Goal: Information Seeking & Learning: Learn about a topic

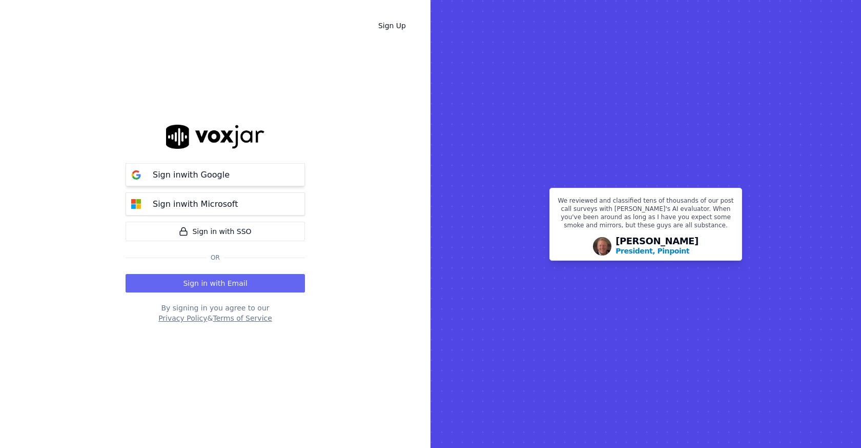
click at [243, 180] on button "Sign in with Google" at bounding box center [215, 174] width 179 height 23
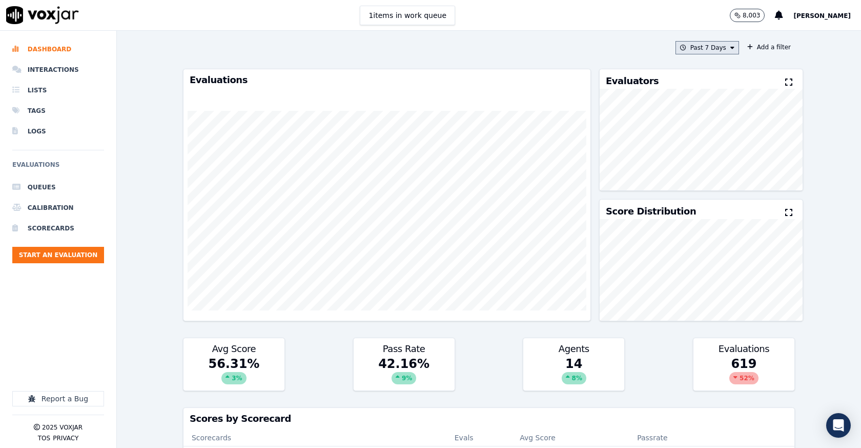
click at [737, 48] on button "Past 7 Days" at bounding box center [708, 47] width 64 height 13
click at [780, 45] on button "Add a filter" at bounding box center [769, 47] width 52 height 12
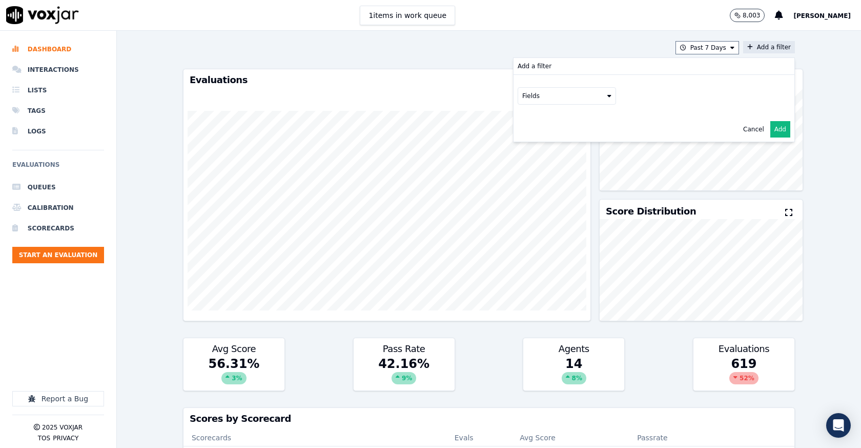
click at [600, 93] on button "Fields" at bounding box center [567, 95] width 98 height 17
click at [544, 196] on div "scorecard" at bounding box center [550, 199] width 30 height 8
click at [577, 119] on button "Fields" at bounding box center [579, 117] width 98 height 17
click at [557, 131] on div "title" at bounding box center [554, 135] width 12 height 8
click at [654, 113] on button at bounding box center [707, 116] width 148 height 15
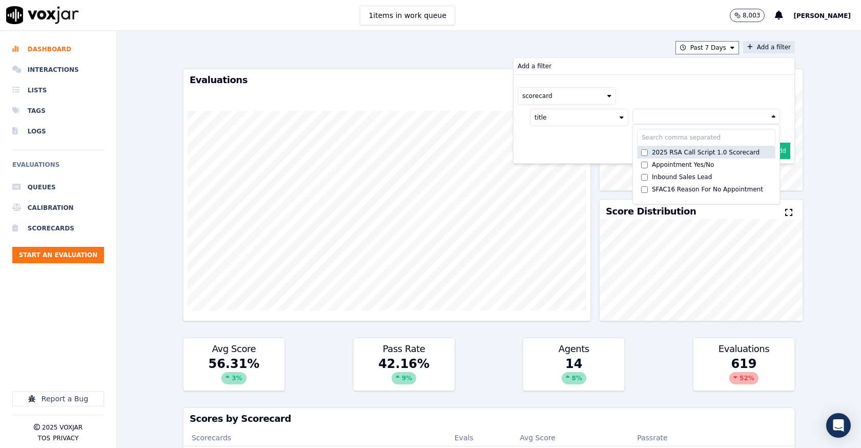
click at [655, 155] on div "2025 RSA Call Script 1.0 Scorecard" at bounding box center [706, 152] width 108 height 8
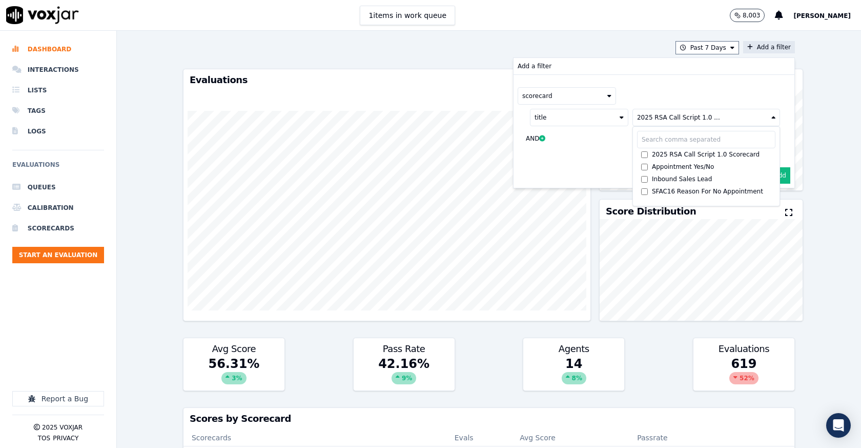
click at [786, 171] on button "Add" at bounding box center [781, 175] width 20 height 16
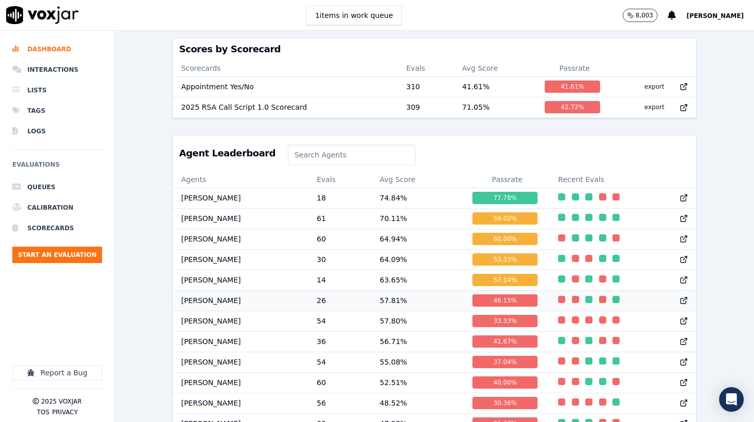
scroll to position [345, 0]
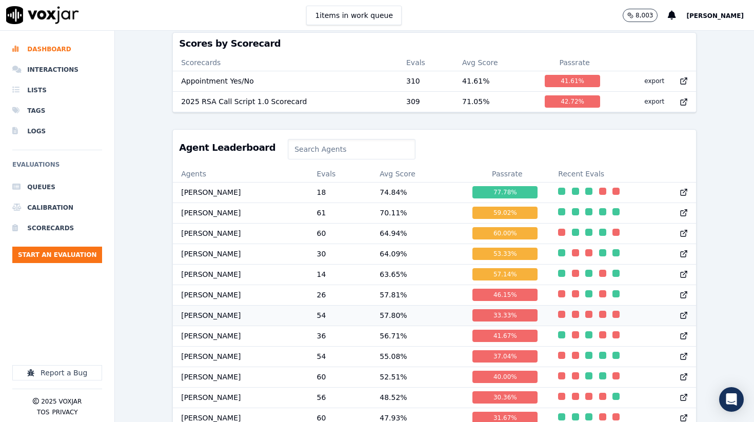
click at [241, 315] on td "Cade Patterson" at bounding box center [240, 315] width 135 height 21
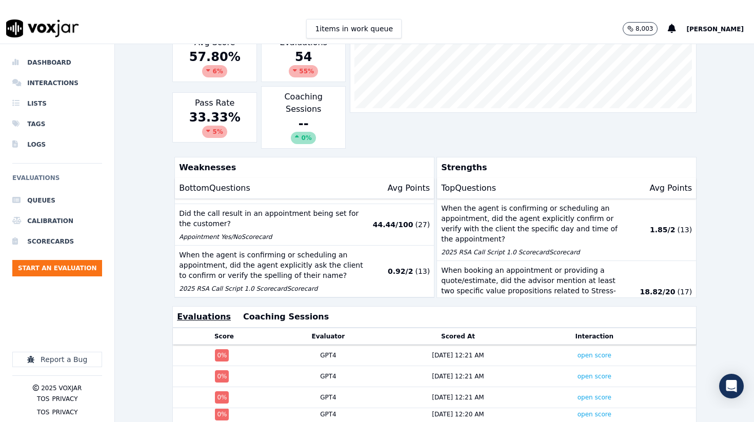
scroll to position [138, 0]
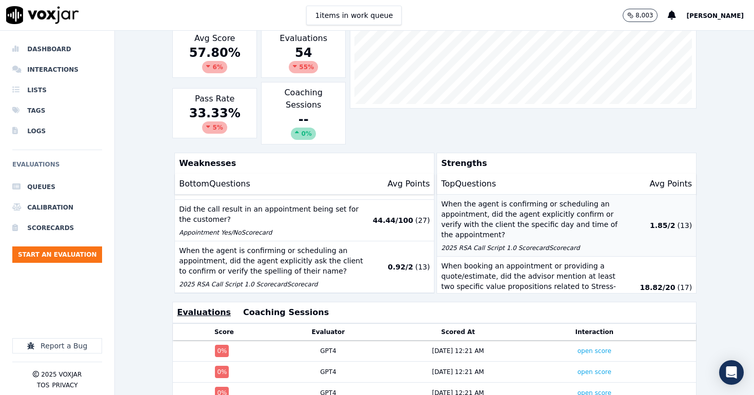
click at [497, 207] on p "When the agent is confirming or scheduling an appointment, did the agent explic…" at bounding box center [535, 219] width 188 height 41
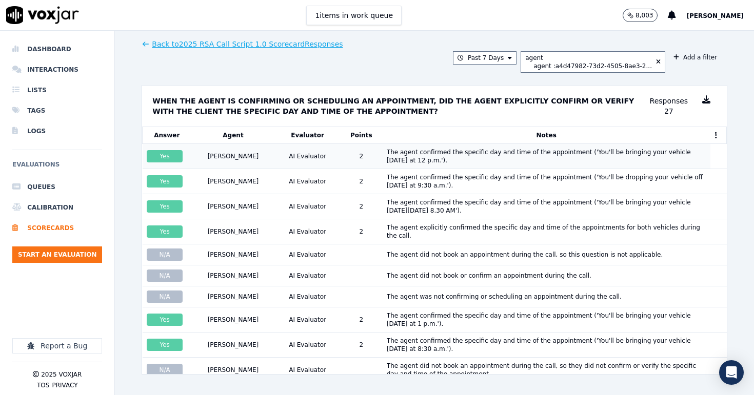
click at [253, 160] on div "[PERSON_NAME]" at bounding box center [233, 156] width 76 height 8
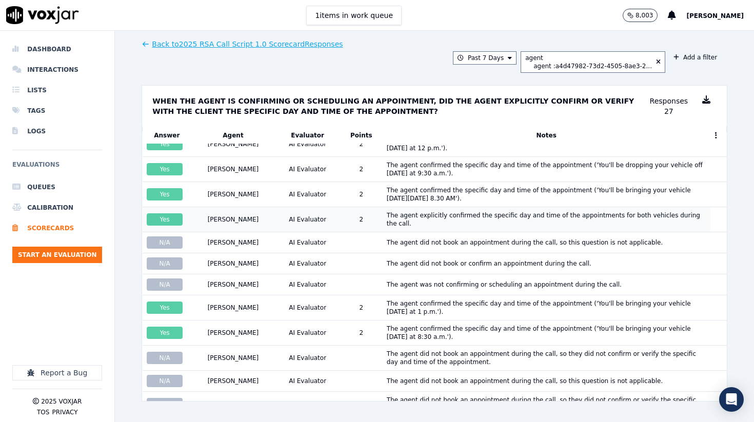
scroll to position [11, 0]
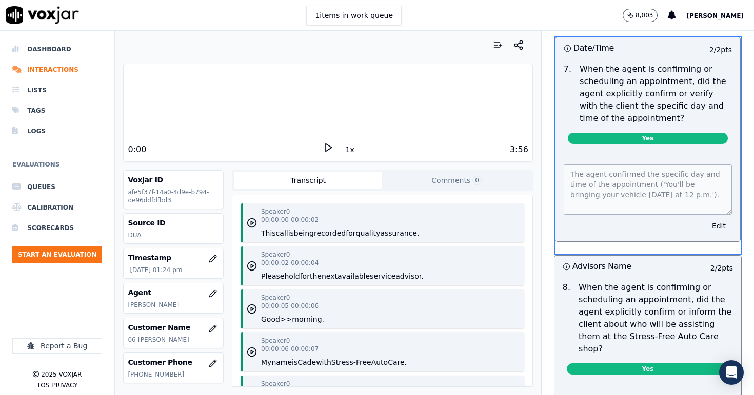
scroll to position [4108, 0]
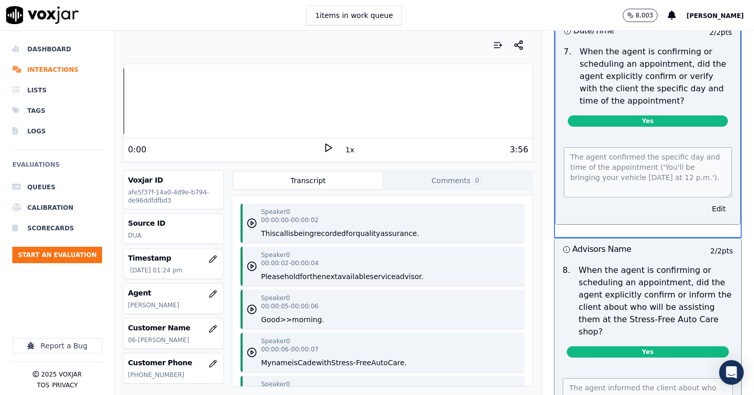
click at [326, 147] on icon at bounding box center [328, 148] width 10 height 10
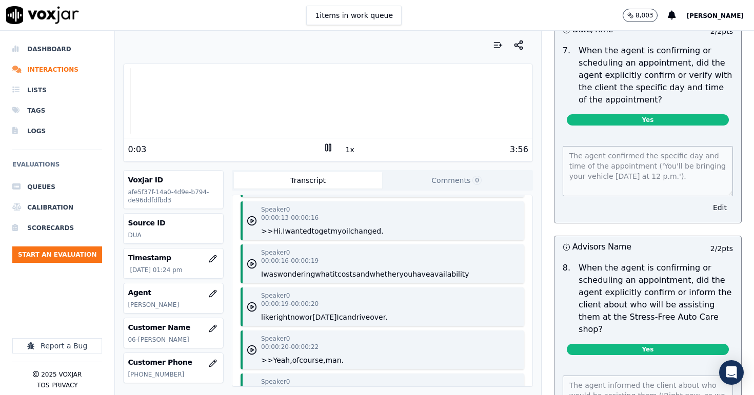
scroll to position [391, 0]
click at [337, 272] on button "it" at bounding box center [335, 273] width 5 height 10
click at [328, 270] on button "what" at bounding box center [323, 273] width 17 height 10
click at [304, 239] on div "Speaker 0 00:00:13 - 00:00:16 >> Hi. I wanted to get my oil changed." at bounding box center [382, 219] width 284 height 39
click at [301, 224] on div "Speaker 0 00:00:13 - 00:00:16 >> Hi. I wanted to get my oil changed." at bounding box center [322, 220] width 123 height 31
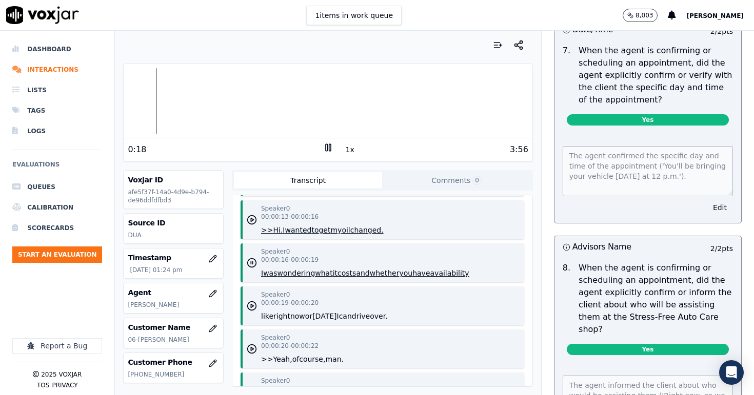
click at [300, 231] on button "wanted" at bounding box center [298, 230] width 27 height 10
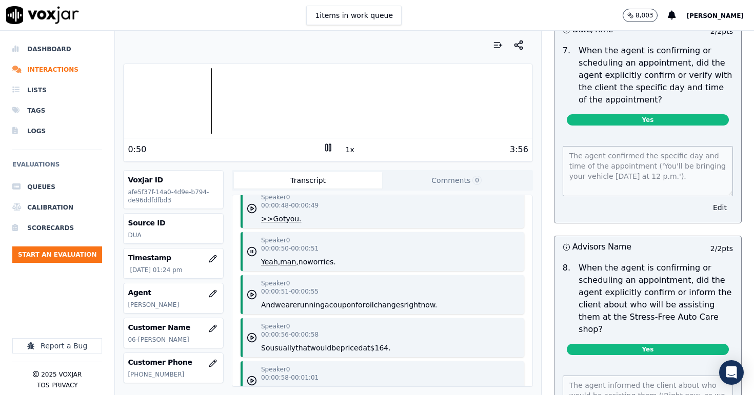
scroll to position [1145, 0]
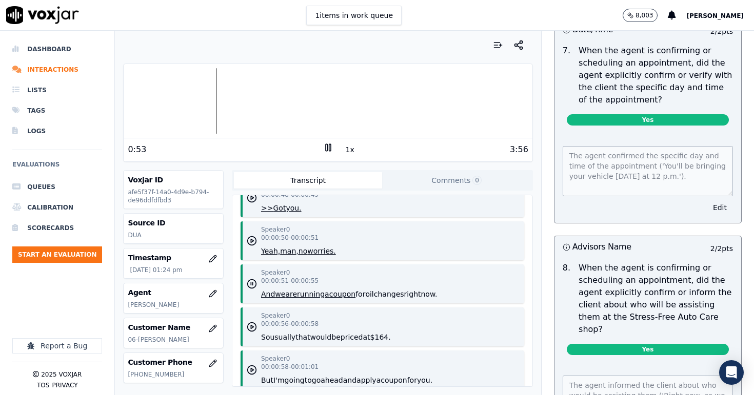
click at [326, 148] on icon at bounding box center [328, 148] width 10 height 10
click at [326, 148] on polygon at bounding box center [329, 148] width 6 height 8
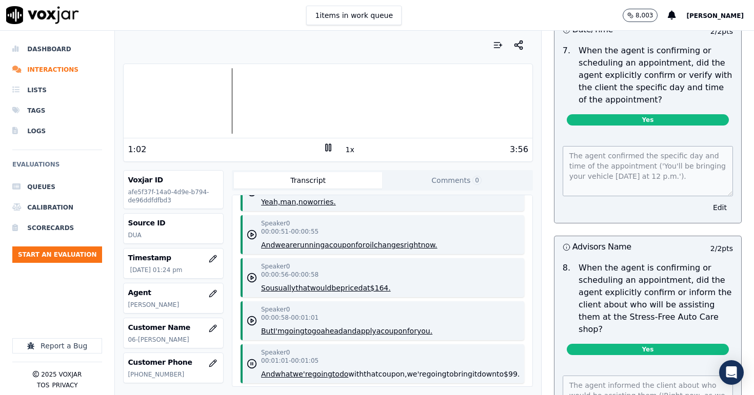
scroll to position [1195, 0]
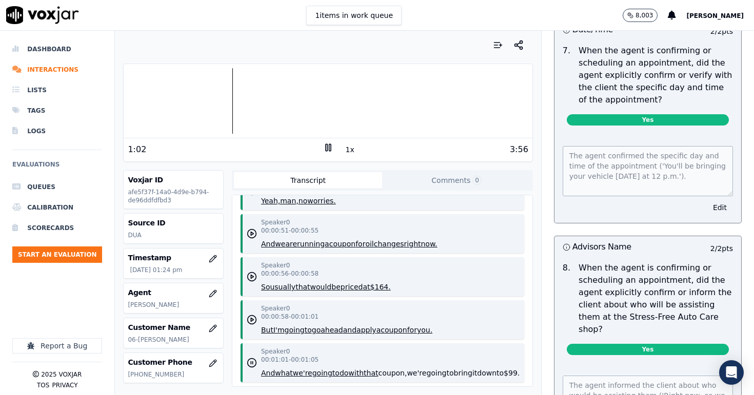
click at [329, 151] on div "1x" at bounding box center [328, 150] width 10 height 14
click at [326, 149] on icon at bounding box center [328, 148] width 10 height 10
click at [328, 146] on icon at bounding box center [328, 148] width 10 height 10
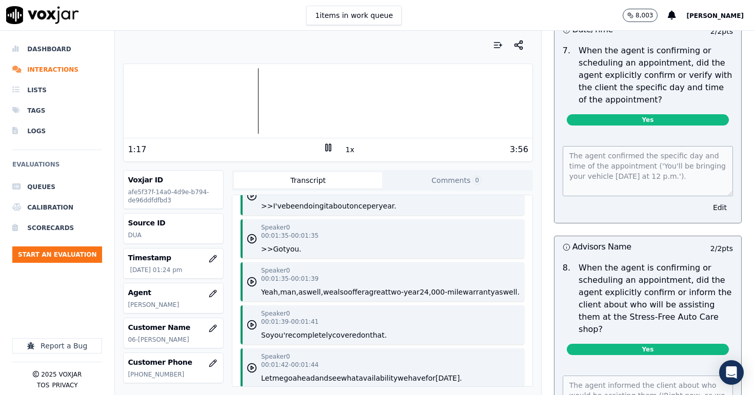
scroll to position [1816, 0]
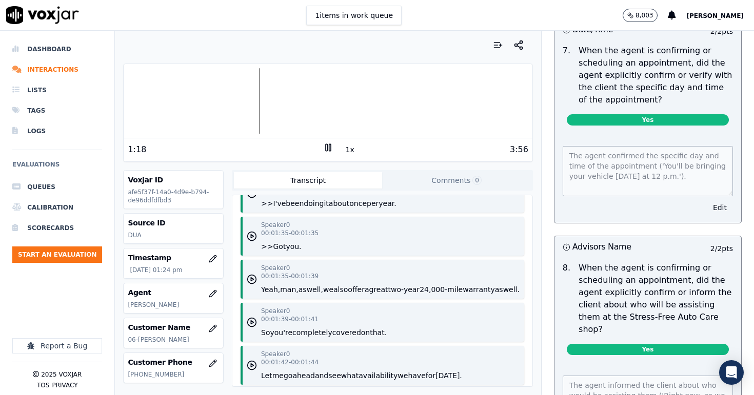
click at [330, 147] on rect at bounding box center [330, 147] width 2 height 7
click at [328, 148] on icon at bounding box center [328, 148] width 10 height 10
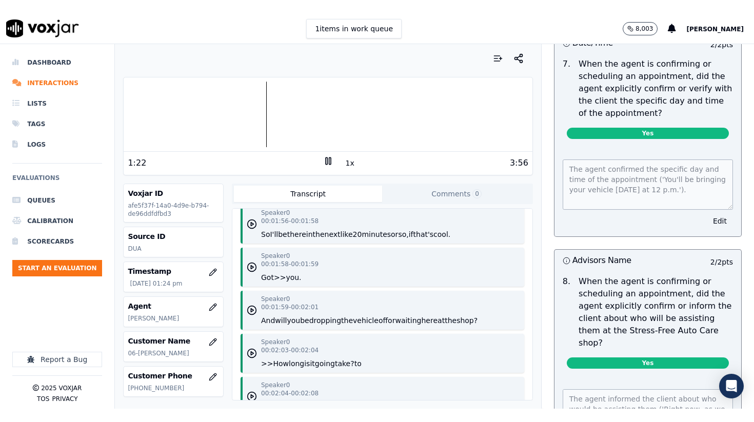
scroll to position [2144, 0]
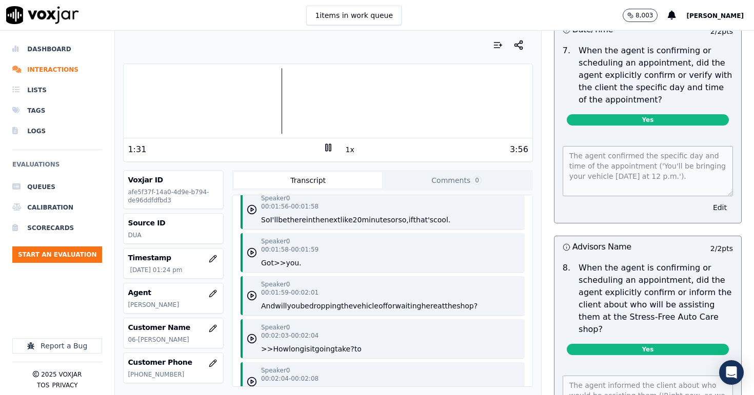
click at [329, 148] on rect at bounding box center [330, 147] width 2 height 7
click at [323, 147] on icon at bounding box center [328, 148] width 10 height 10
click at [330, 149] on icon at bounding box center [328, 148] width 10 height 10
click at [328, 146] on icon at bounding box center [328, 148] width 10 height 10
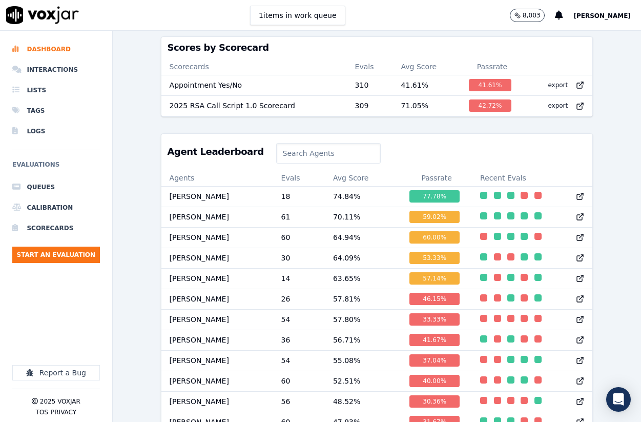
scroll to position [318, 0]
